Goal: Communication & Community: Answer question/provide support

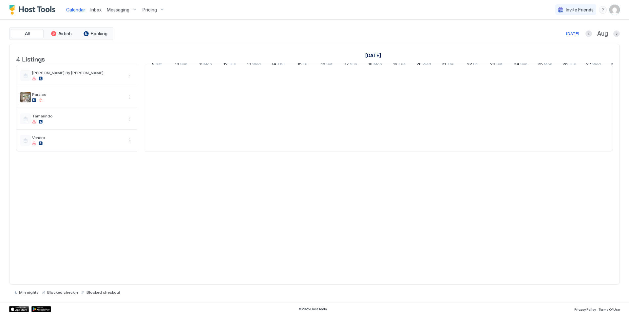
scroll to position [0, 364]
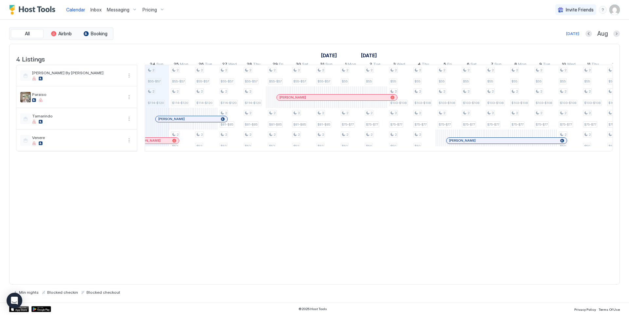
click at [161, 122] on div at bounding box center [160, 119] width 5 height 5
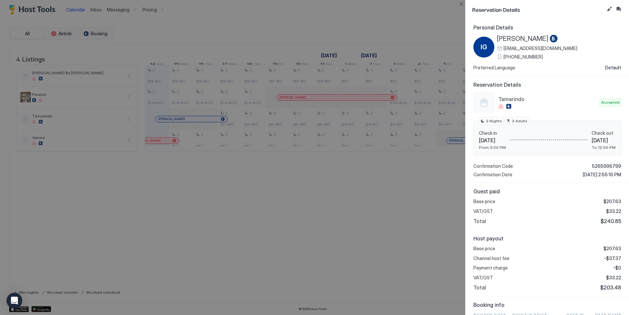
click at [0, 24] on div at bounding box center [314, 157] width 629 height 315
click at [462, 6] on button "Close" at bounding box center [461, 4] width 8 height 8
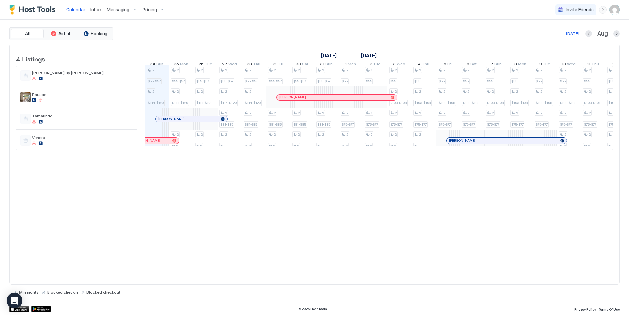
click at [92, 8] on span "Inbox" at bounding box center [95, 10] width 11 height 6
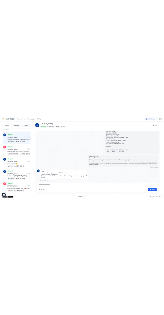
scroll to position [49, 0]
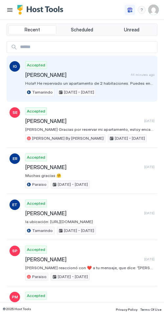
click at [50, 76] on span "[PERSON_NAME]" at bounding box center [76, 75] width 103 height 7
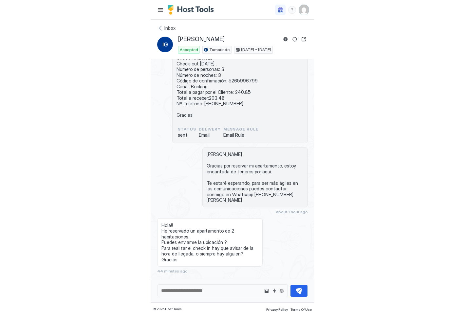
scroll to position [55, 0]
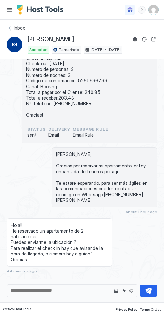
click at [84, 72] on span "[PERSON_NAME] Tienes un nuevo booking de [PERSON_NAME] para Tamarindo Dominicus…" at bounding box center [89, 75] width 127 height 86
copy span "5265996799"
drag, startPoint x: 62, startPoint y: 39, endPoint x: 28, endPoint y: 41, distance: 34.8
click at [28, 41] on div "[PERSON_NAME]" at bounding box center [93, 39] width 130 height 8
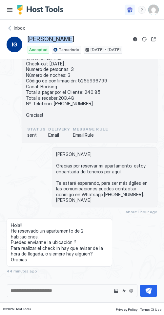
copy span "[PERSON_NAME]"
drag, startPoint x: 102, startPoint y: 86, endPoint x: 81, endPoint y: 86, distance: 21.6
click at [81, 86] on span "[PERSON_NAME] Tienes un nuevo booking de [PERSON_NAME] para Tamarindo Dominicus…" at bounding box center [89, 75] width 127 height 86
copy span "240.85"
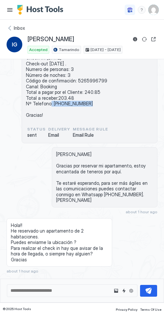
drag, startPoint x: 97, startPoint y: 99, endPoint x: 52, endPoint y: 100, distance: 45.5
click at [52, 100] on span "[PERSON_NAME] Tienes un nuevo booking de [PERSON_NAME] para Tamarindo Dominicus…" at bounding box center [89, 75] width 127 height 86
copy span "[PHONE_NUMBER]"
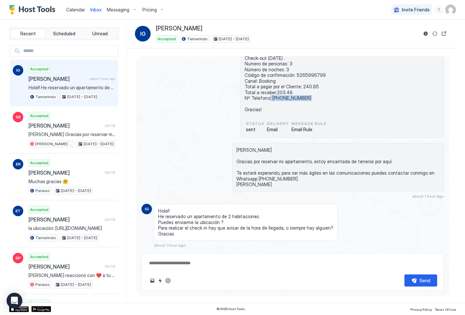
scroll to position [35, 0]
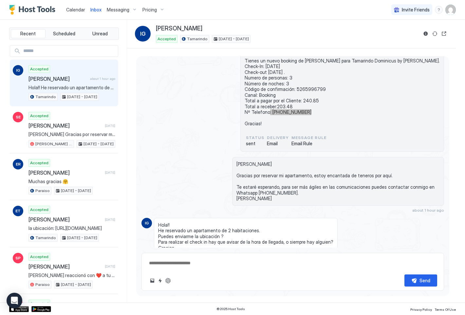
type textarea "*"
